Goal: Transaction & Acquisition: Obtain resource

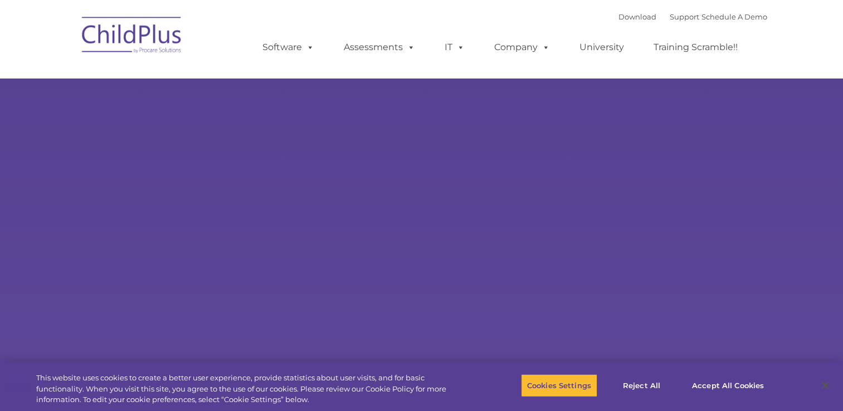
select select "MEDIUM"
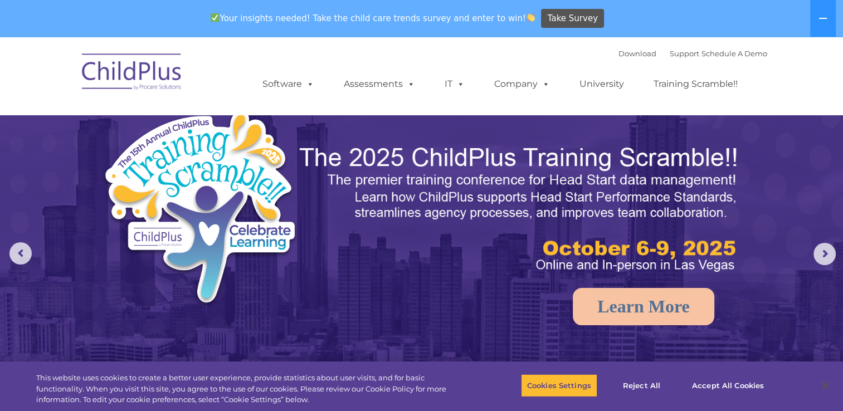
click at [125, 77] on img at bounding box center [131, 74] width 111 height 56
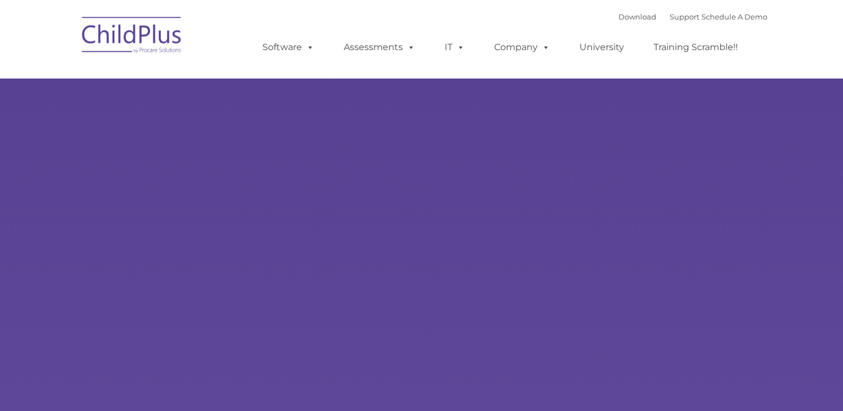
type input ""
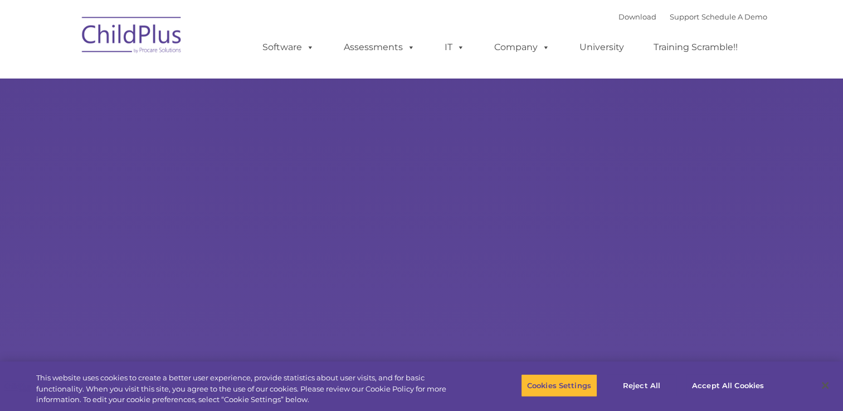
select select "MEDIUM"
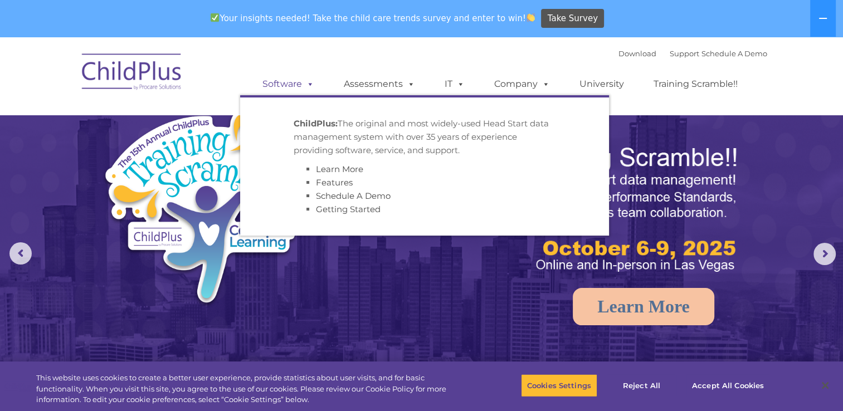
click at [307, 81] on span at bounding box center [308, 84] width 12 height 11
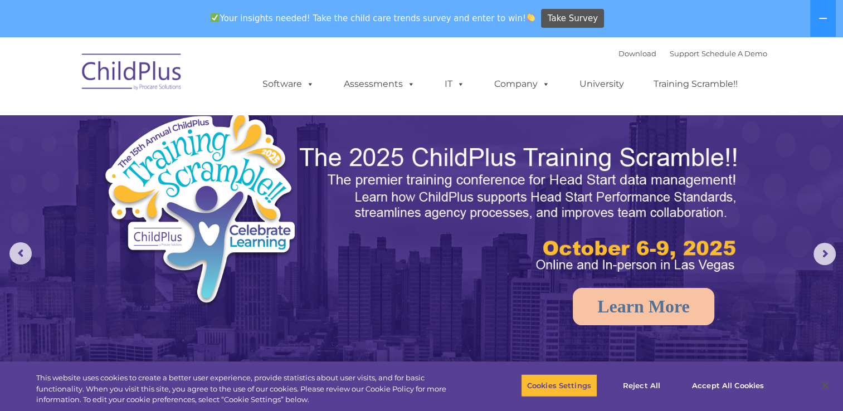
click at [755, 237] on img at bounding box center [421, 302] width 843 height 530
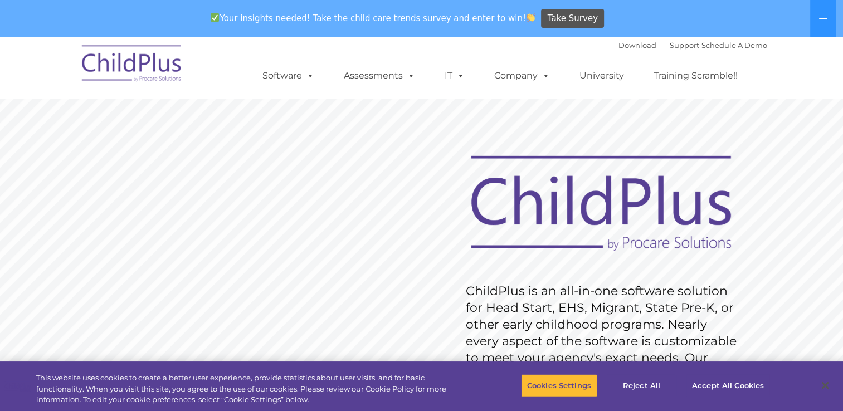
click at [141, 64] on img at bounding box center [131, 65] width 111 height 56
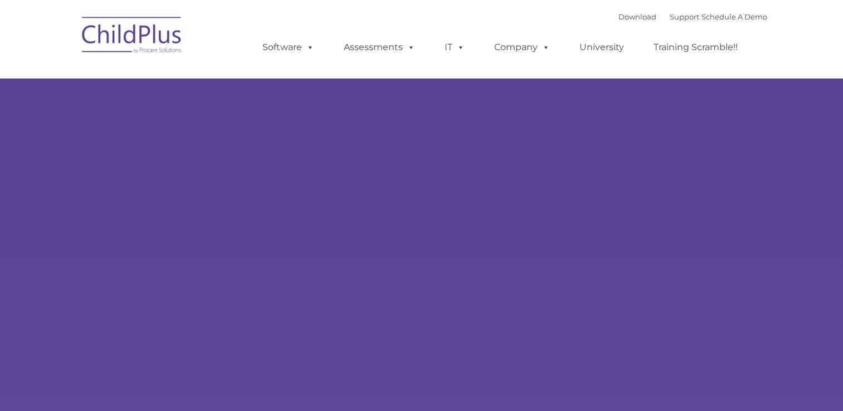
type input ""
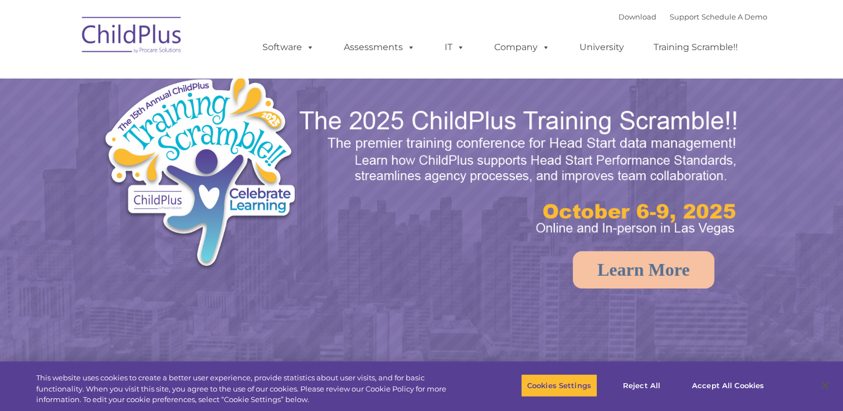
select select "MEDIUM"
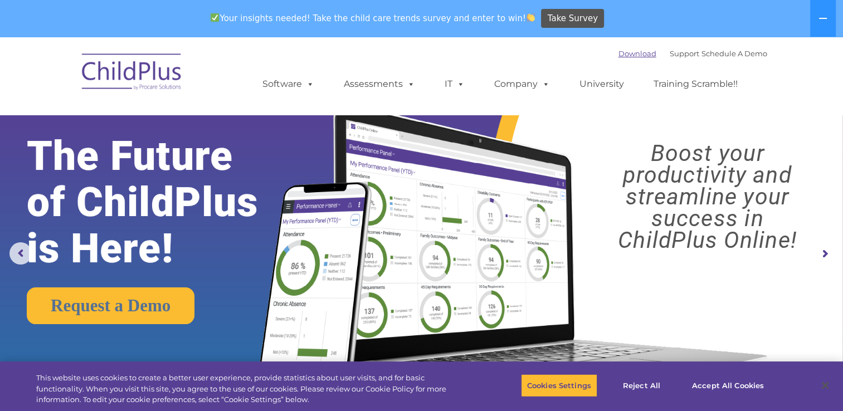
click at [618, 52] on link "Download" at bounding box center [637, 53] width 38 height 9
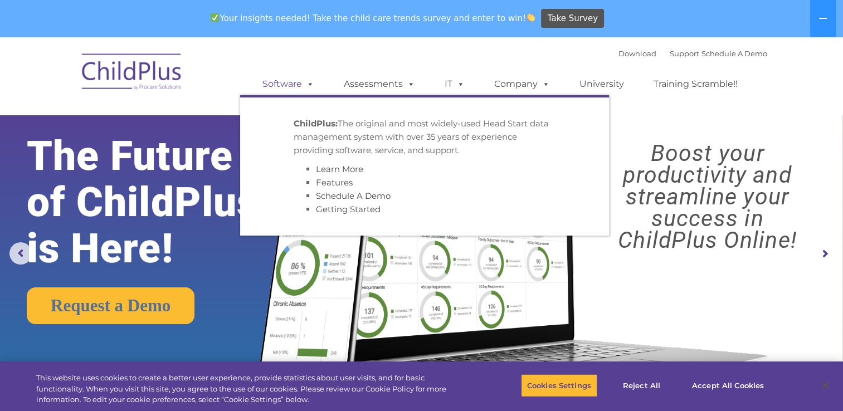
click at [308, 85] on span at bounding box center [308, 84] width 12 height 11
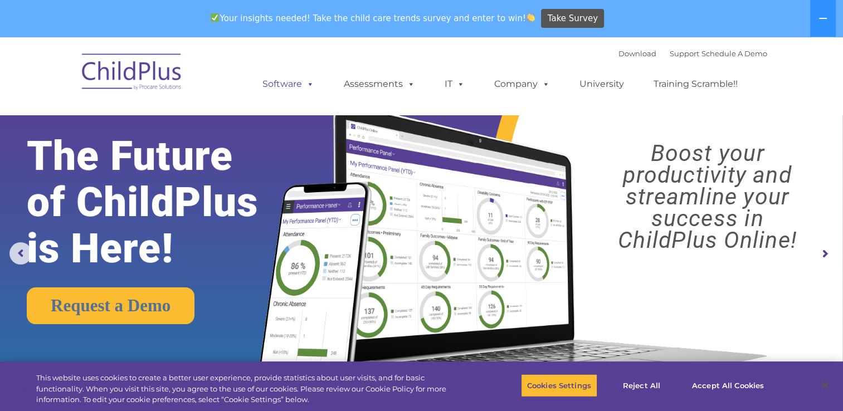
click at [279, 84] on link "Software" at bounding box center [288, 84] width 74 height 22
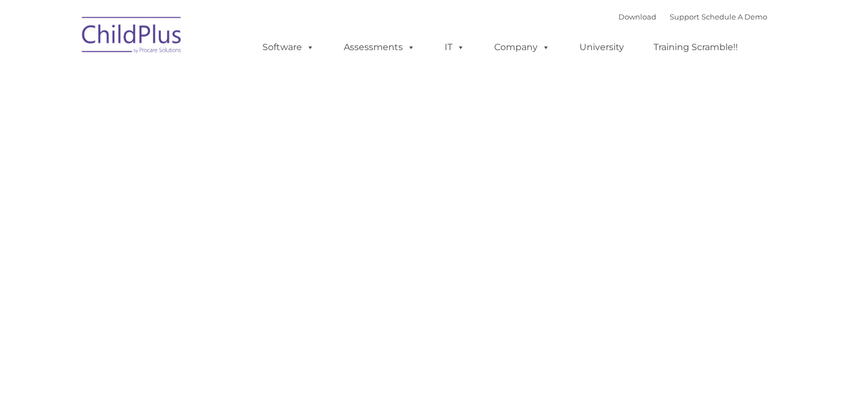
type input ""
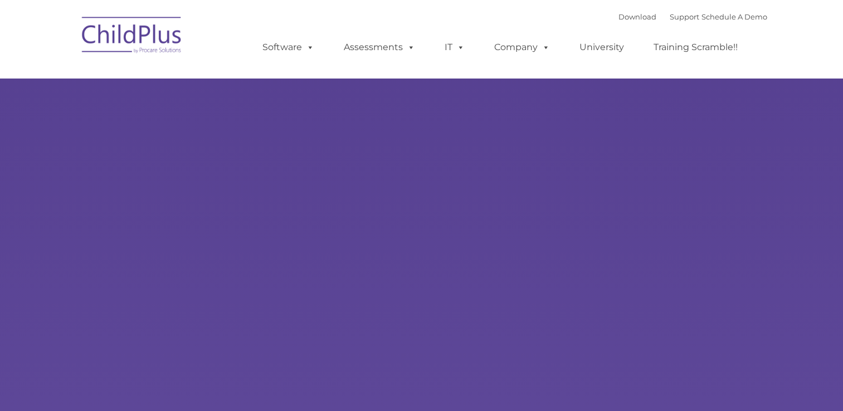
type input ""
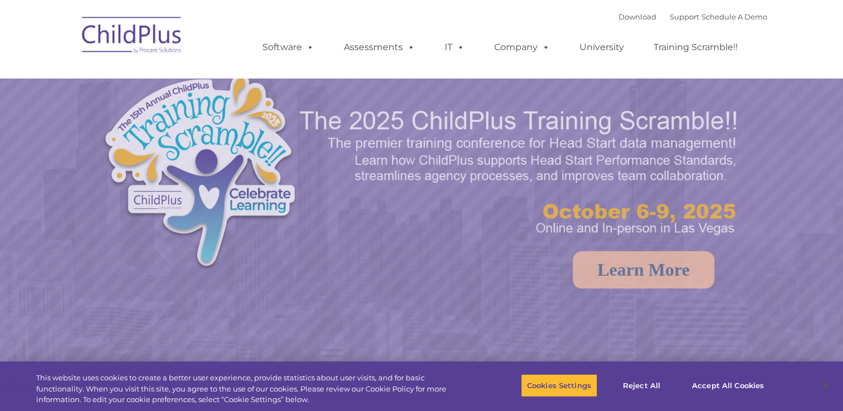
select select "MEDIUM"
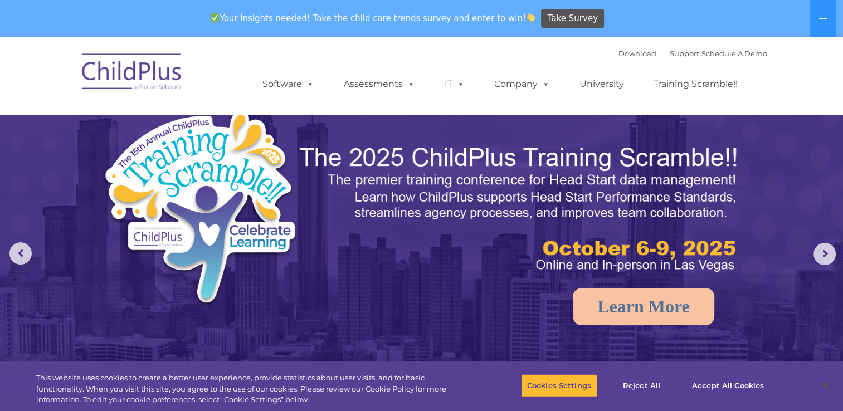
click at [145, 77] on img at bounding box center [131, 74] width 111 height 56
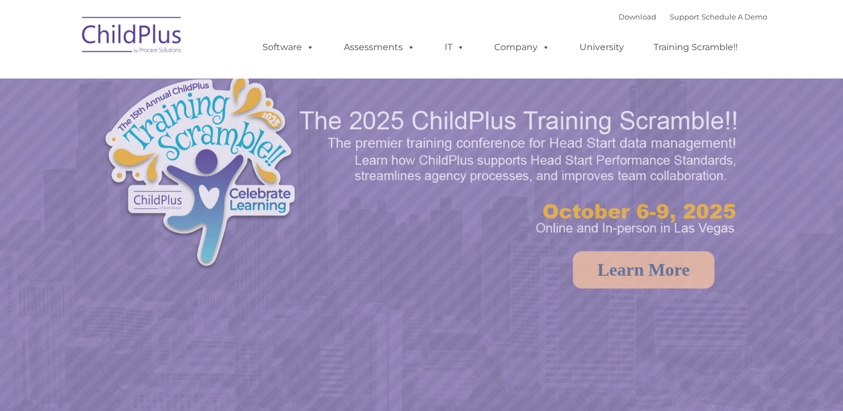
select select "MEDIUM"
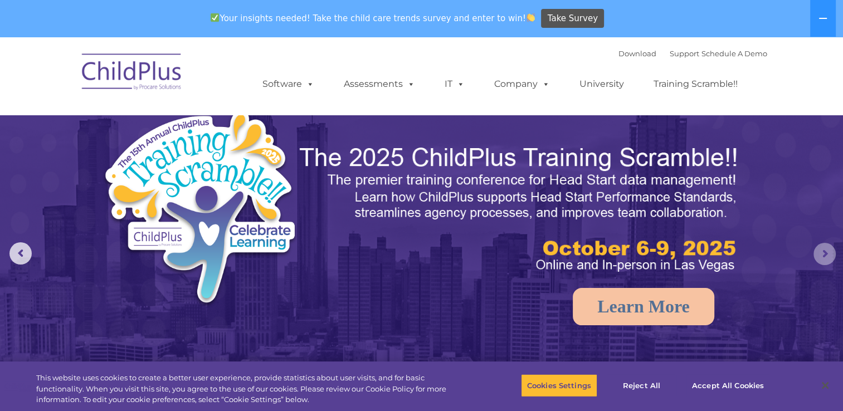
click at [820, 252] on rs-arrow at bounding box center [824, 254] width 22 height 22
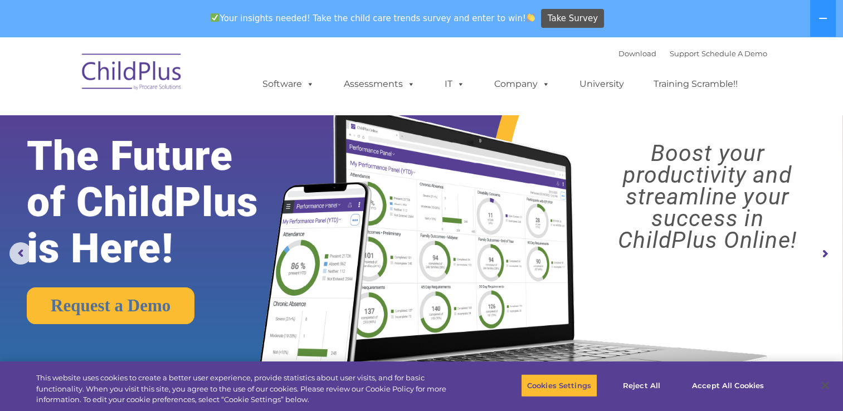
click at [827, 253] on rs-arrow at bounding box center [824, 254] width 22 height 22
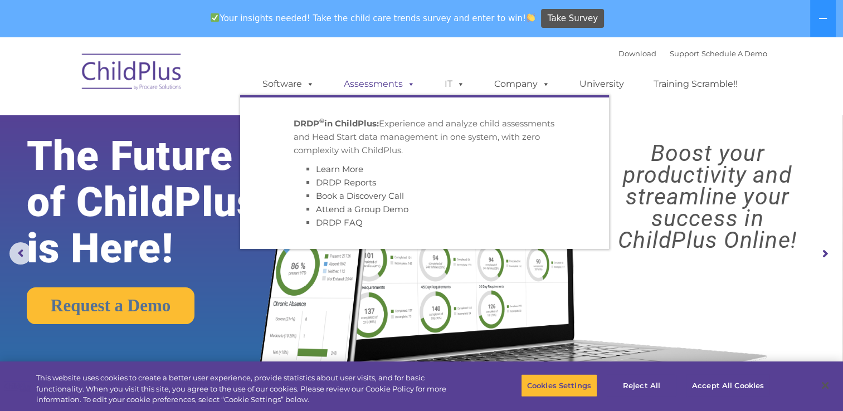
click at [410, 86] on span at bounding box center [409, 84] width 12 height 11
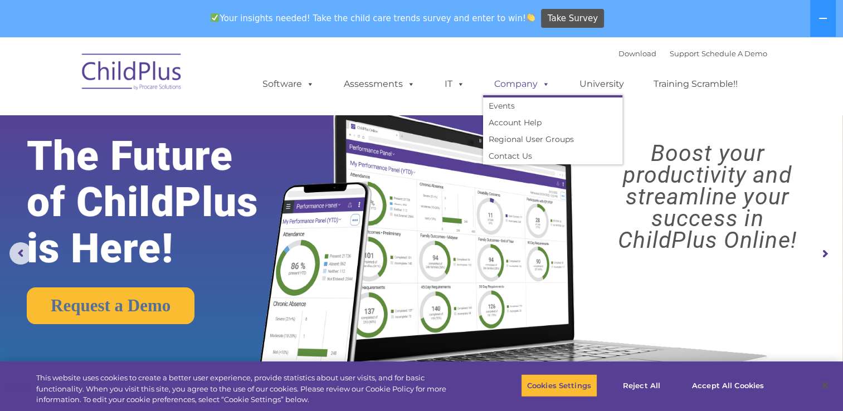
click at [541, 84] on span at bounding box center [543, 84] width 12 height 11
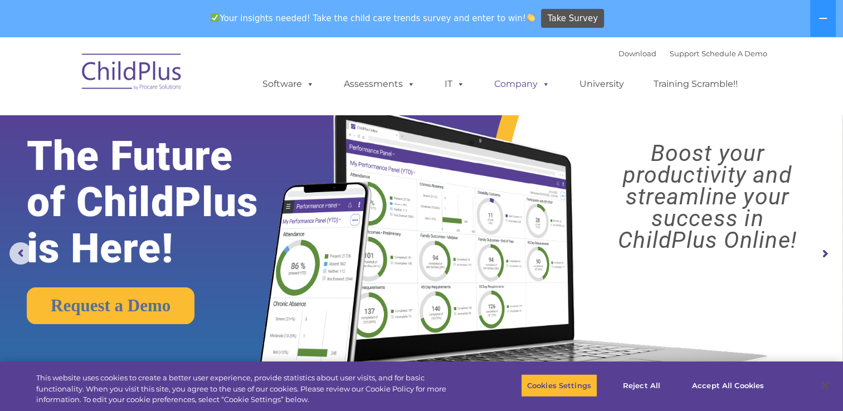
click at [541, 84] on span at bounding box center [543, 84] width 12 height 11
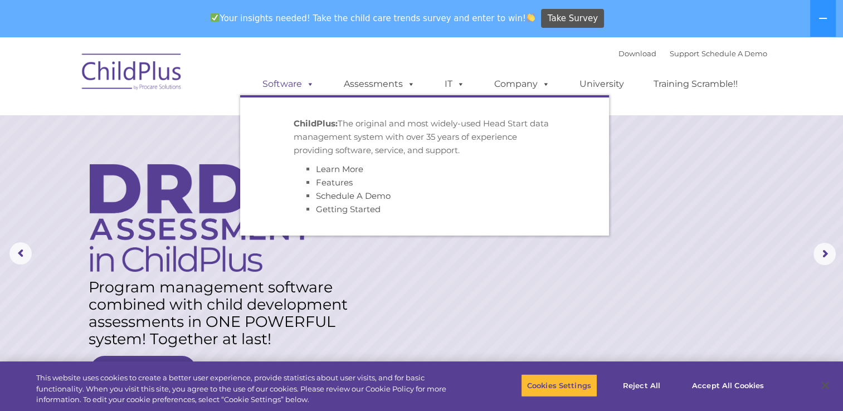
click at [308, 84] on span at bounding box center [308, 84] width 12 height 11
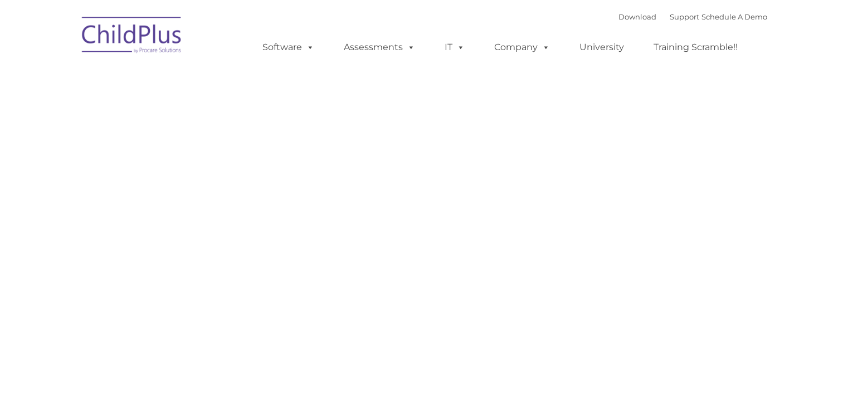
type input ""
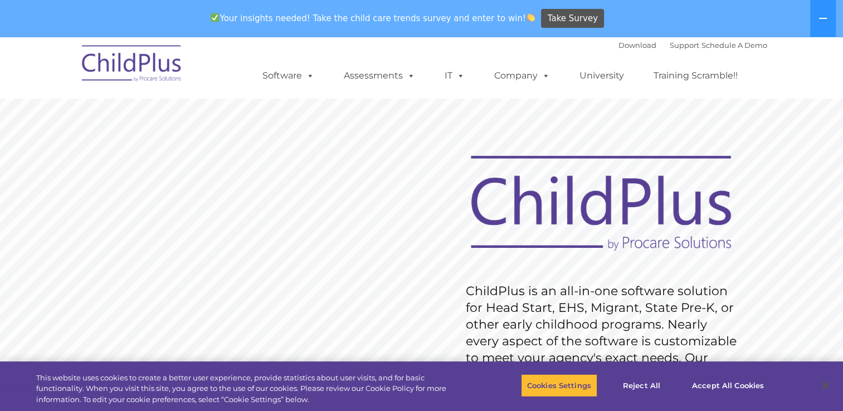
click at [156, 65] on img at bounding box center [131, 65] width 111 height 56
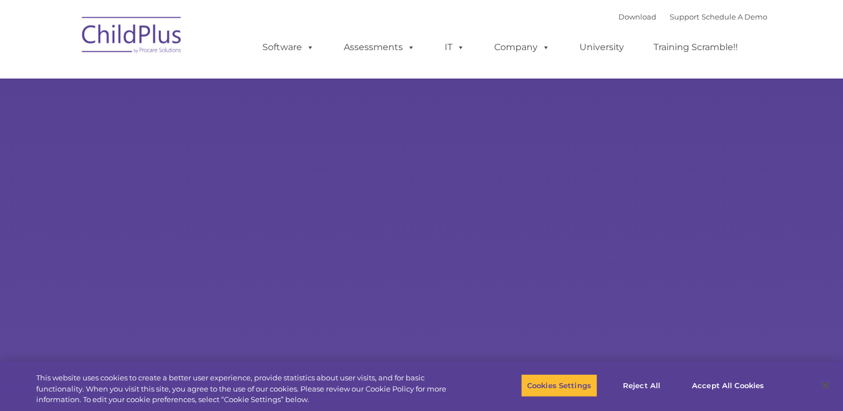
type input ""
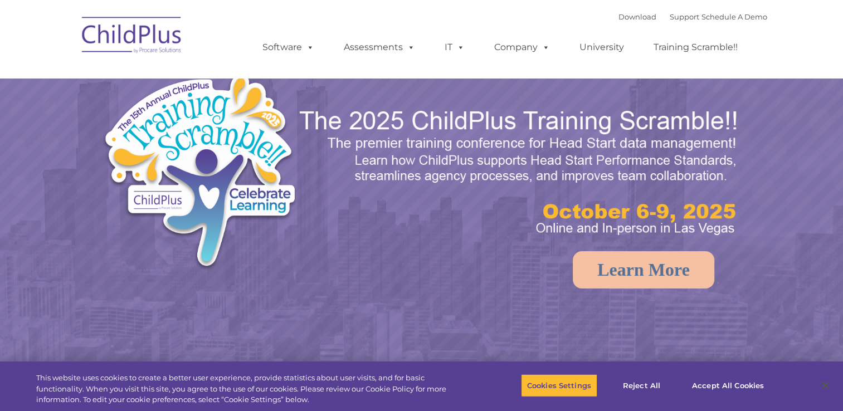
select select "MEDIUM"
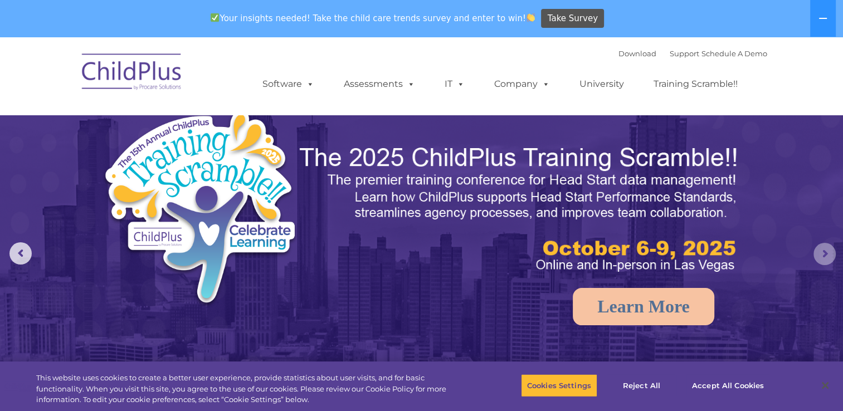
click at [824, 252] on rs-arrow at bounding box center [824, 254] width 22 height 22
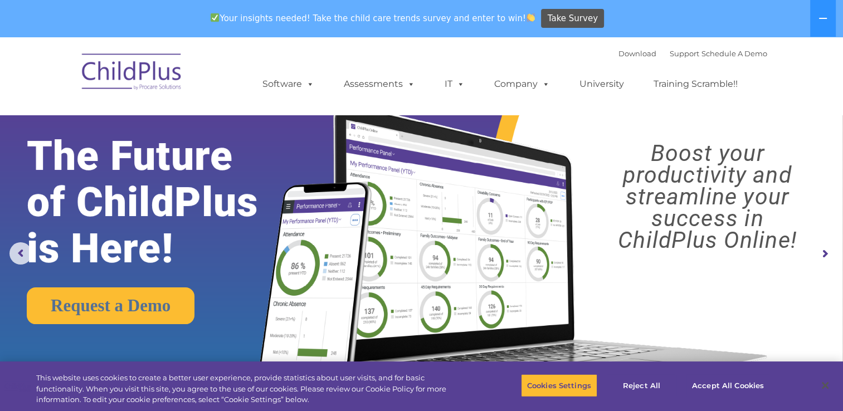
click at [824, 252] on rs-arrow at bounding box center [824, 254] width 22 height 22
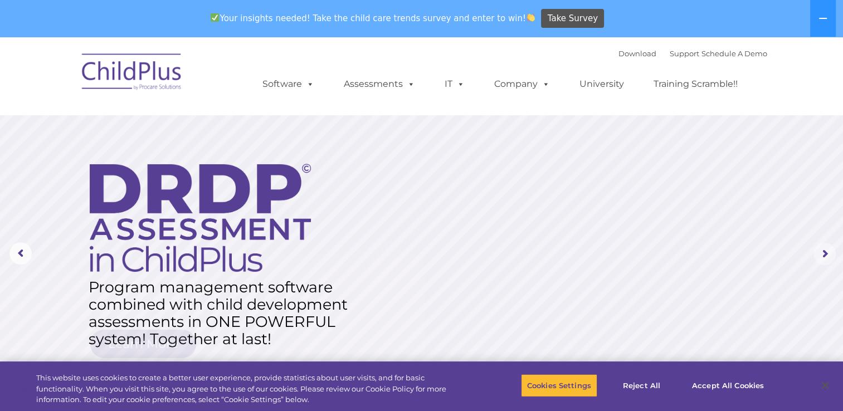
click at [824, 252] on rs-arrow at bounding box center [824, 254] width 22 height 22
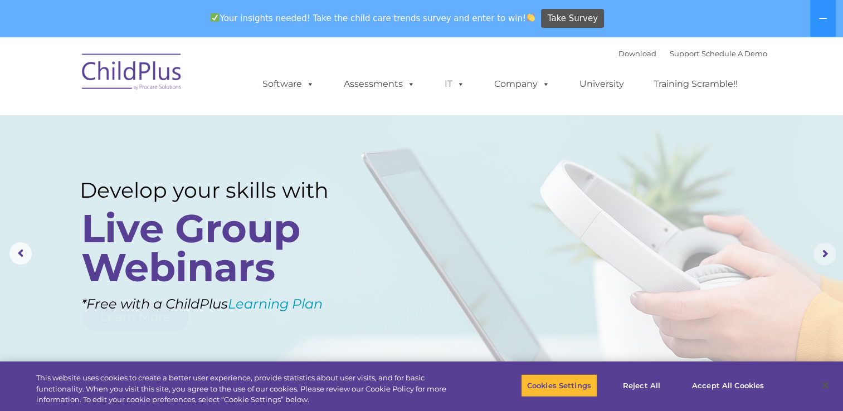
click at [824, 252] on rs-arrow at bounding box center [824, 254] width 22 height 22
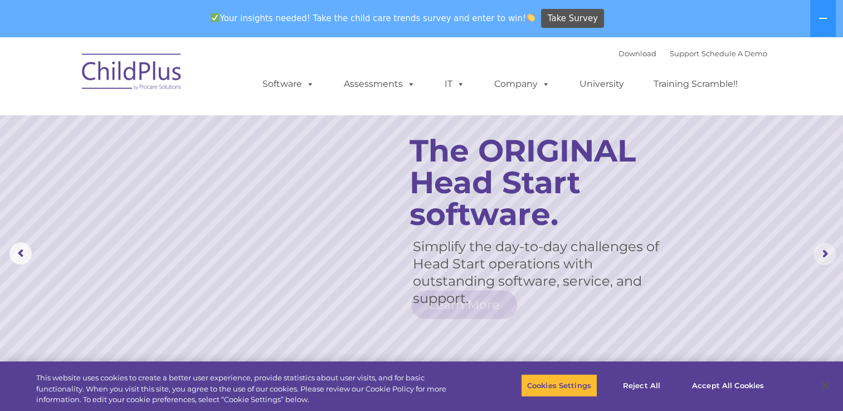
click at [824, 252] on rs-arrow at bounding box center [824, 254] width 22 height 22
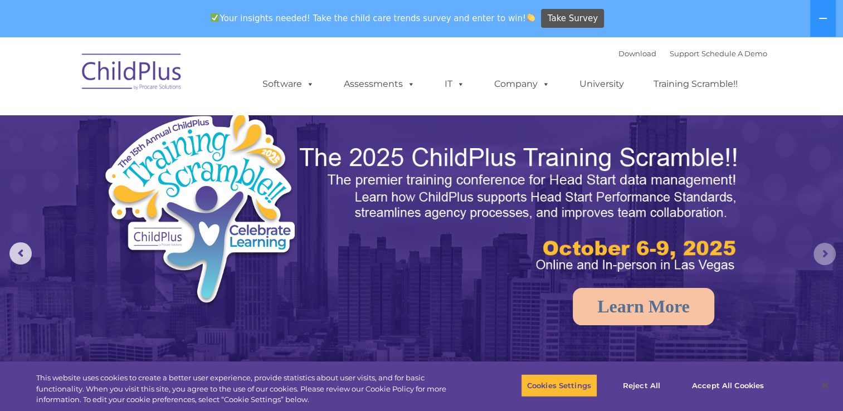
click at [824, 252] on rs-arrow at bounding box center [824, 254] width 22 height 22
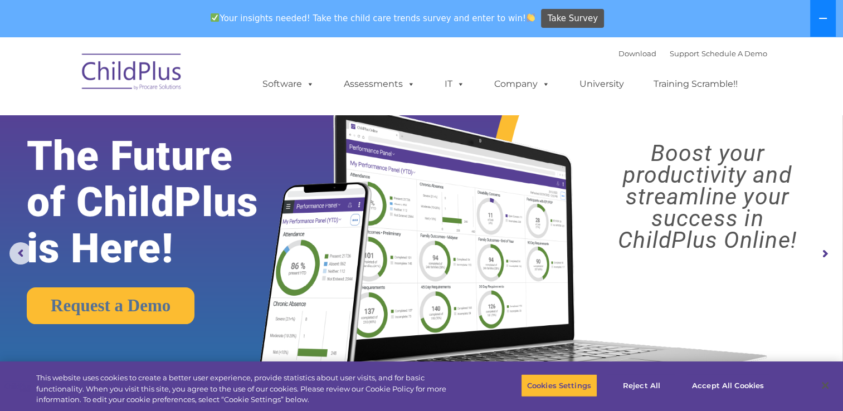
click at [823, 18] on icon at bounding box center [823, 18] width 8 height 1
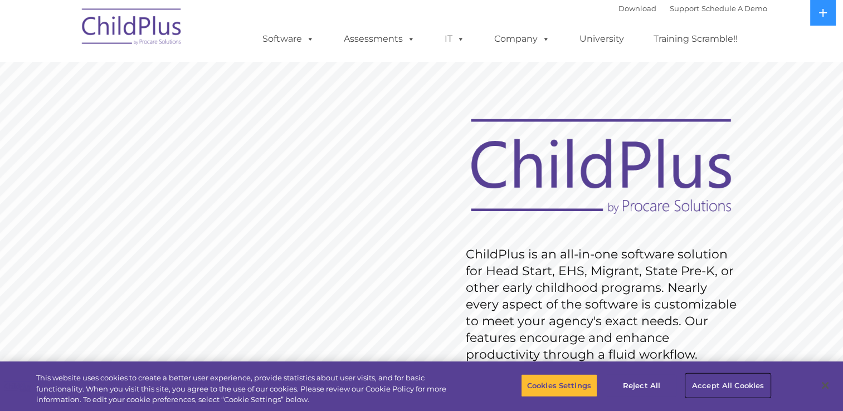
click at [731, 383] on button "Accept All Cookies" at bounding box center [728, 385] width 84 height 23
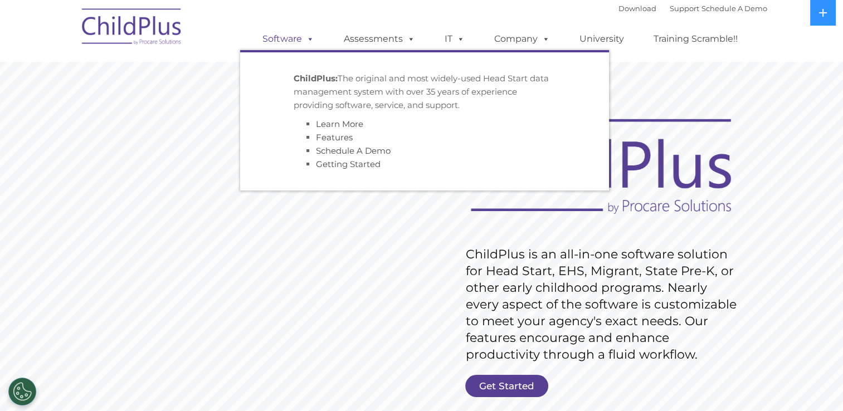
click at [305, 43] on span at bounding box center [308, 38] width 12 height 11
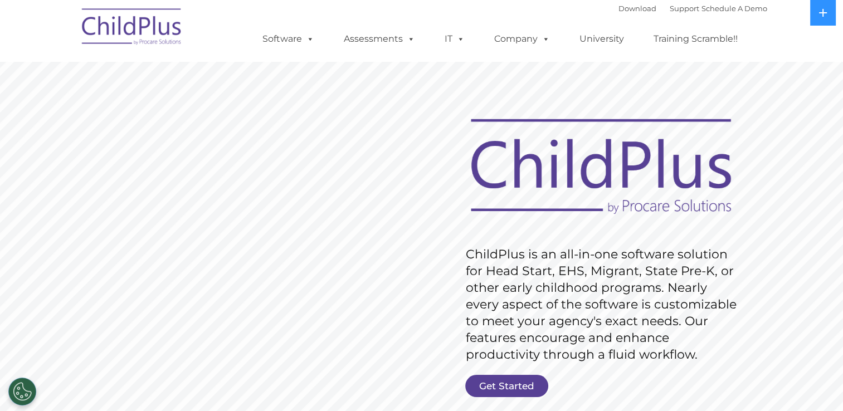
click at [223, 199] on rs-slide "Request Pricing ChildPlus is an all-in-one software solution for Head Start, EH…" at bounding box center [421, 289] width 843 height 501
click at [543, 38] on span at bounding box center [543, 38] width 12 height 11
click at [542, 40] on span at bounding box center [543, 38] width 12 height 11
click at [618, 9] on link "Download" at bounding box center [637, 8] width 38 height 9
click at [632, 9] on link "Download" at bounding box center [637, 8] width 38 height 9
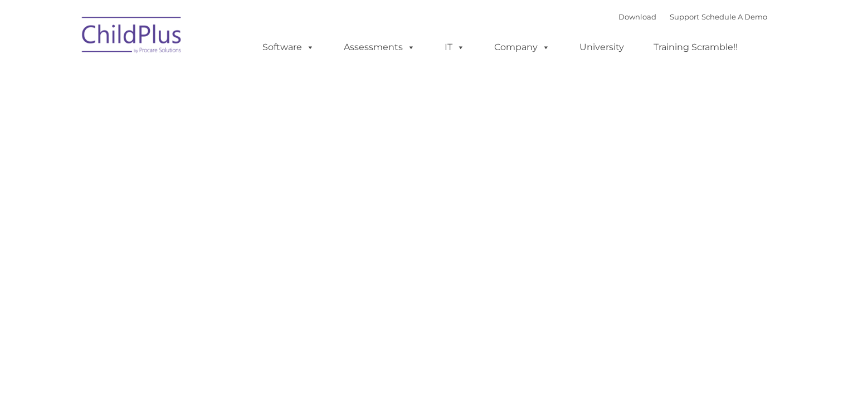
type input ""
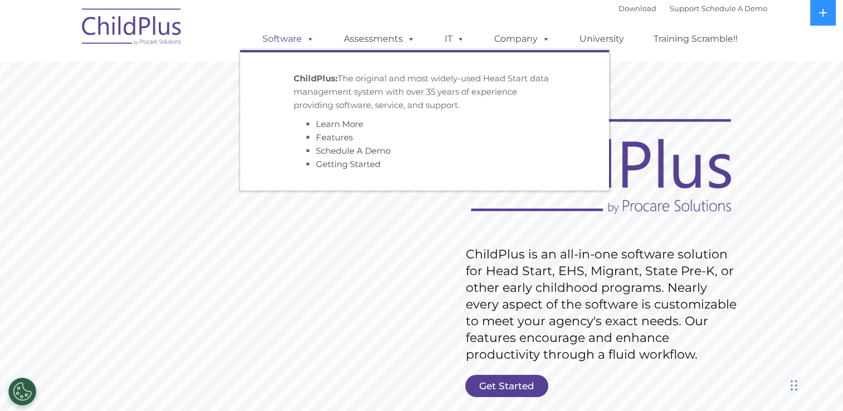
click at [309, 40] on span at bounding box center [308, 38] width 12 height 11
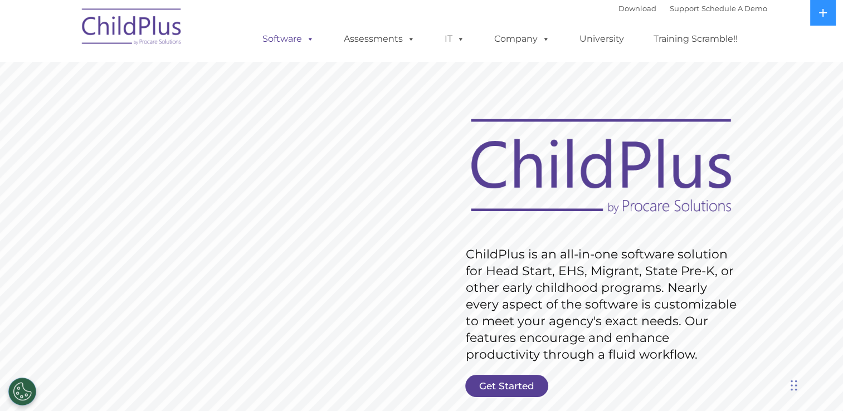
click at [309, 40] on span at bounding box center [308, 38] width 12 height 11
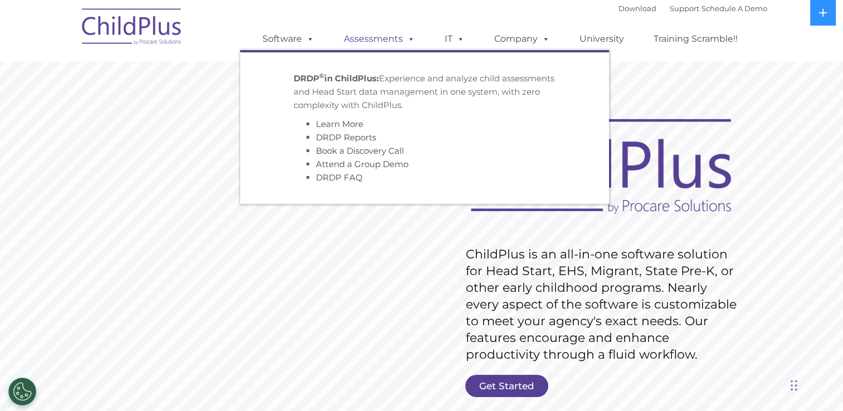
click at [412, 39] on span at bounding box center [409, 38] width 12 height 11
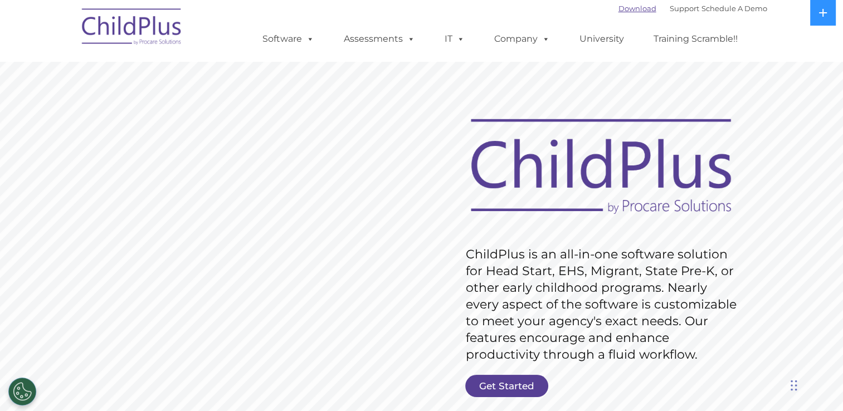
click at [624, 7] on link "Download" at bounding box center [637, 8] width 38 height 9
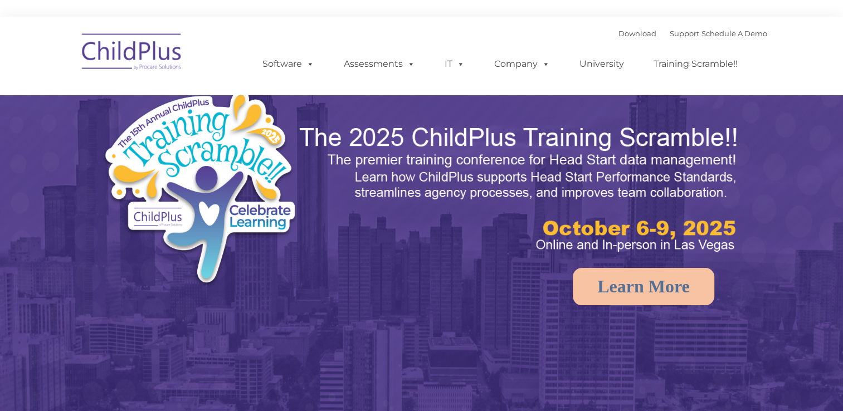
select select "MEDIUM"
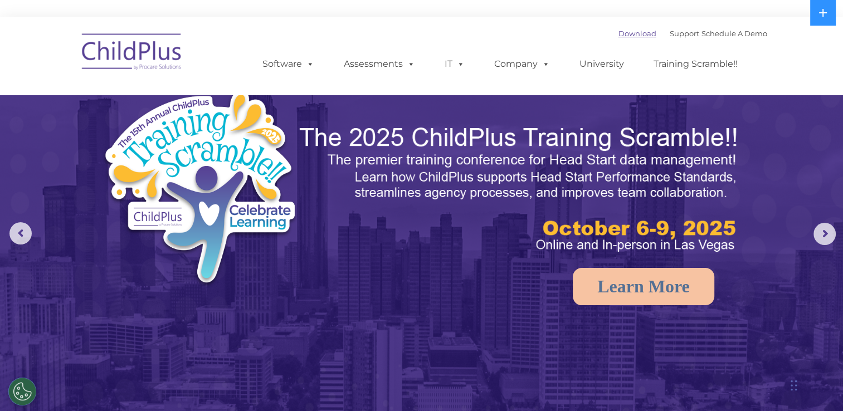
click at [619, 32] on link "Download" at bounding box center [637, 33] width 38 height 9
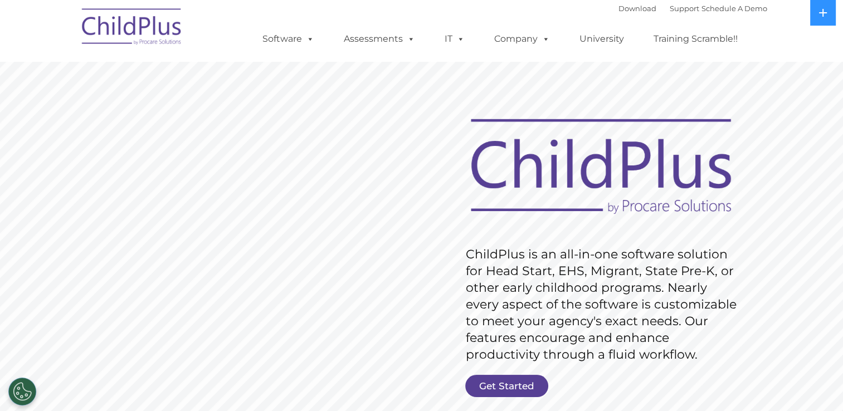
click at [150, 25] on img at bounding box center [131, 29] width 111 height 56
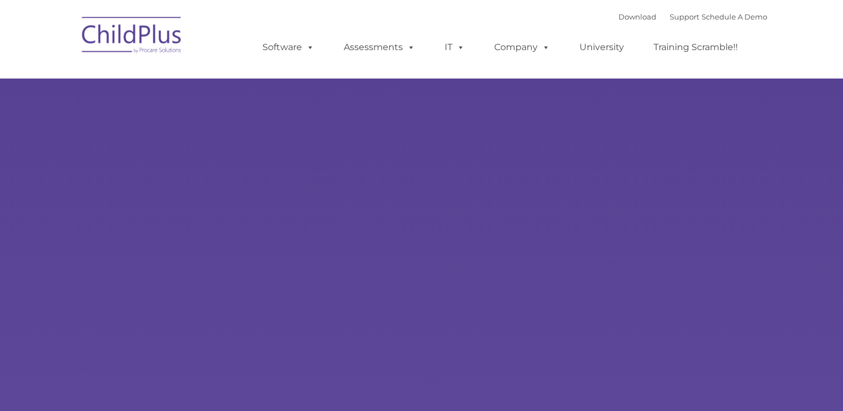
type input ""
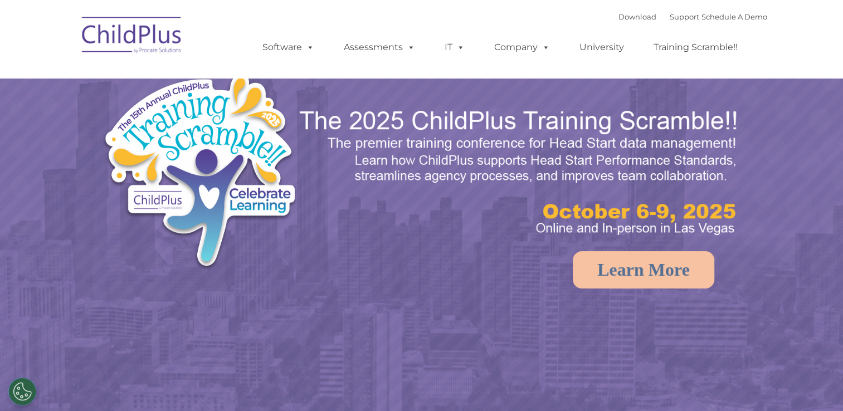
select select "MEDIUM"
